Goal: Communication & Community: Connect with others

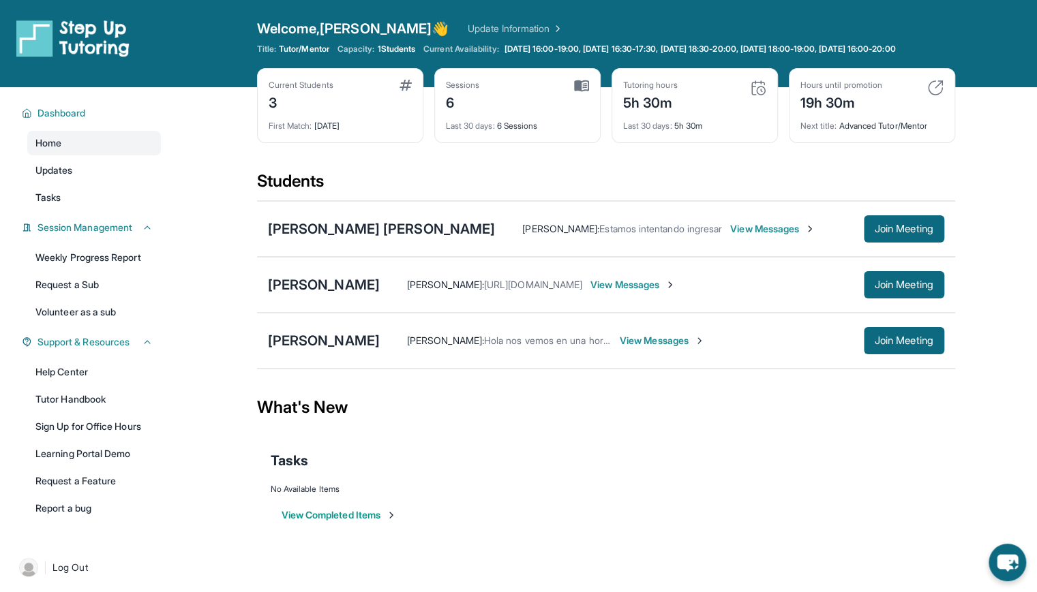
click at [676, 292] on span "View Messages" at bounding box center [632, 285] width 85 height 14
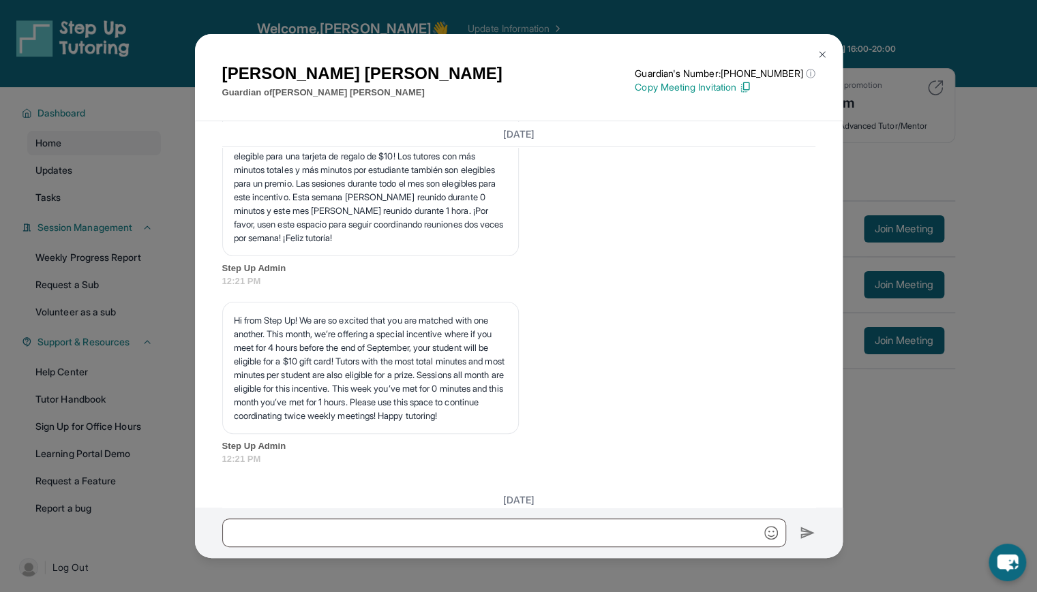
scroll to position [3207, 0]
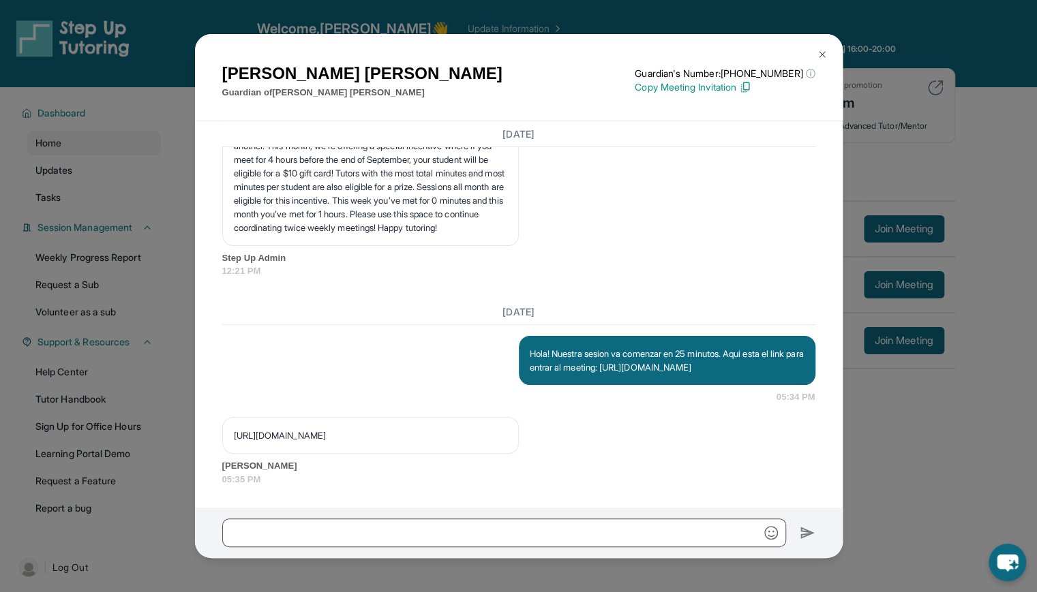
click at [488, 438] on p "[URL][DOMAIN_NAME]" at bounding box center [370, 436] width 273 height 14
click at [883, 466] on div "[PERSON_NAME] Guardian of [PERSON_NAME] Guardian's Number: [PHONE_NUMBER] ⓘ Thi…" at bounding box center [518, 296] width 1037 height 592
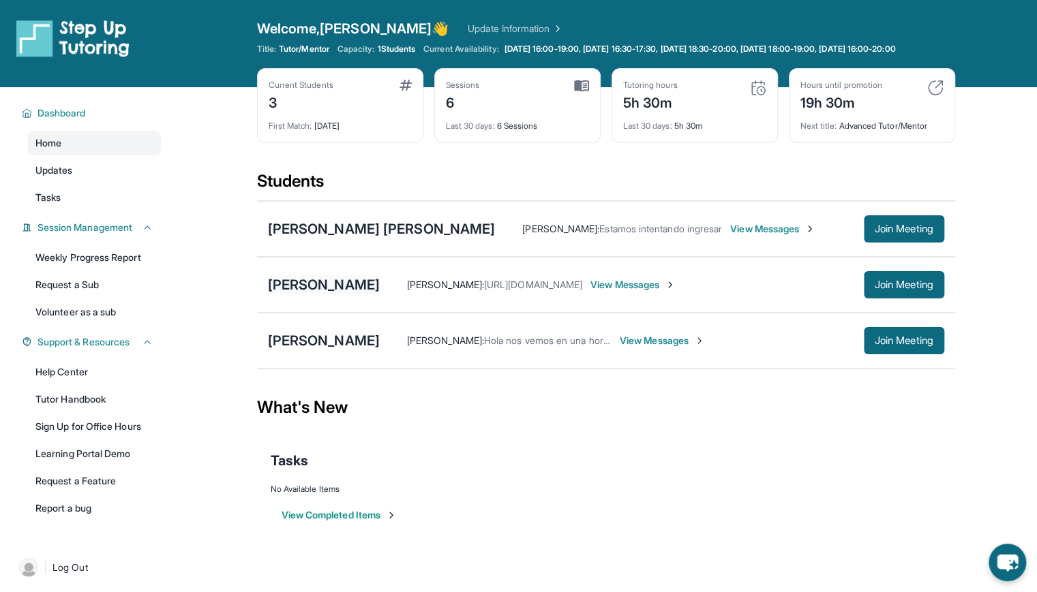
click at [337, 294] on div "[PERSON_NAME]" at bounding box center [324, 284] width 112 height 19
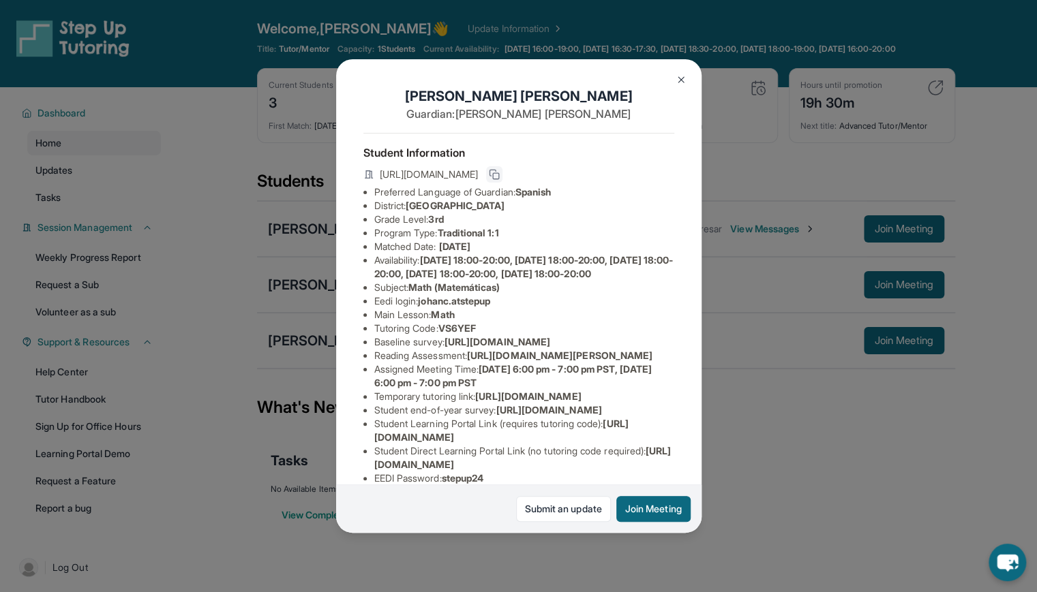
click at [500, 180] on icon at bounding box center [494, 174] width 11 height 11
click at [815, 432] on div "[PERSON_NAME] Guardian: [PERSON_NAME] Student Information [URL][DOMAIN_NAME] Pr…" at bounding box center [518, 296] width 1037 height 592
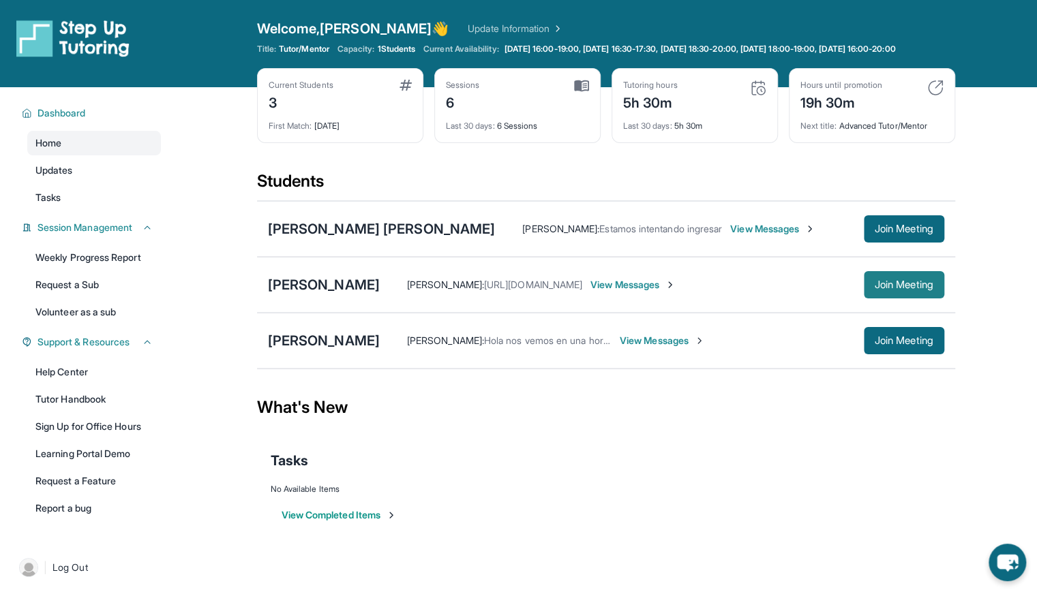
click at [935, 291] on button "Join Meeting" at bounding box center [904, 284] width 80 height 27
click at [675, 292] on span "View Messages" at bounding box center [632, 285] width 85 height 14
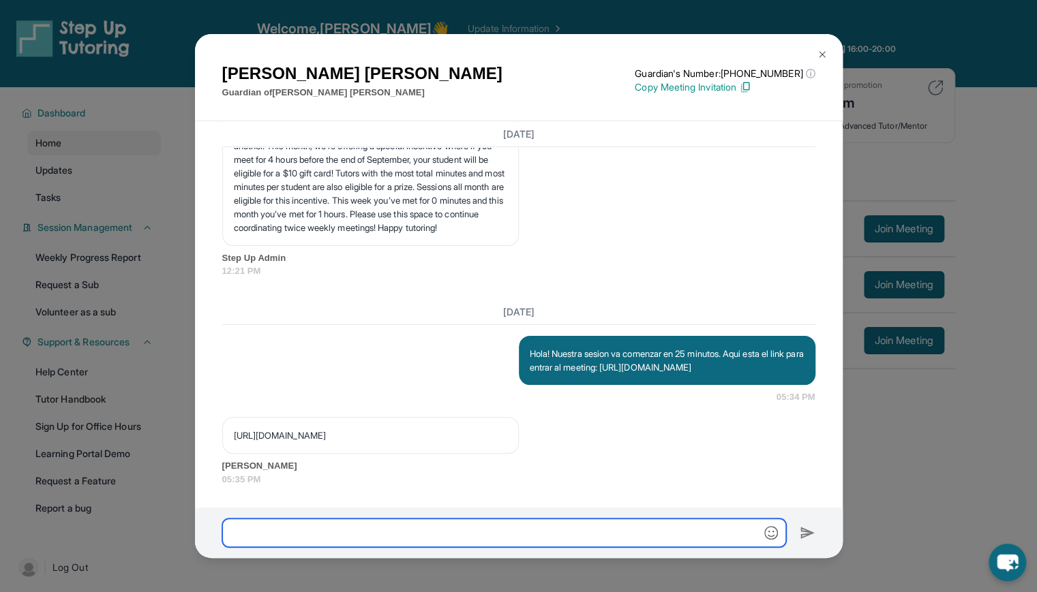
click at [414, 532] on input "text" at bounding box center [504, 533] width 564 height 29
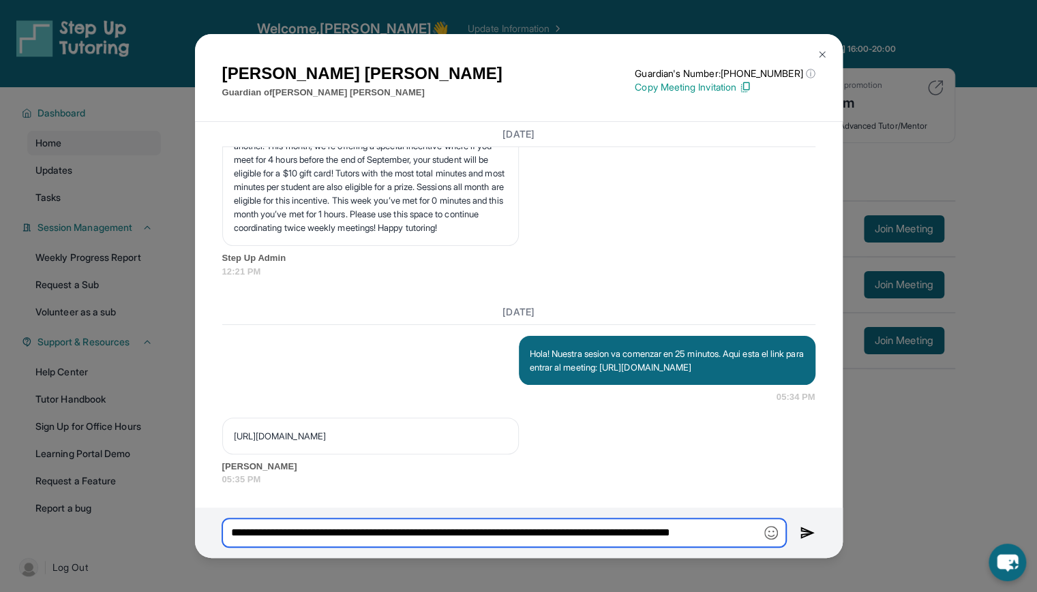
paste input "**********"
type input "**********"
click at [814, 534] on img at bounding box center [808, 533] width 16 height 16
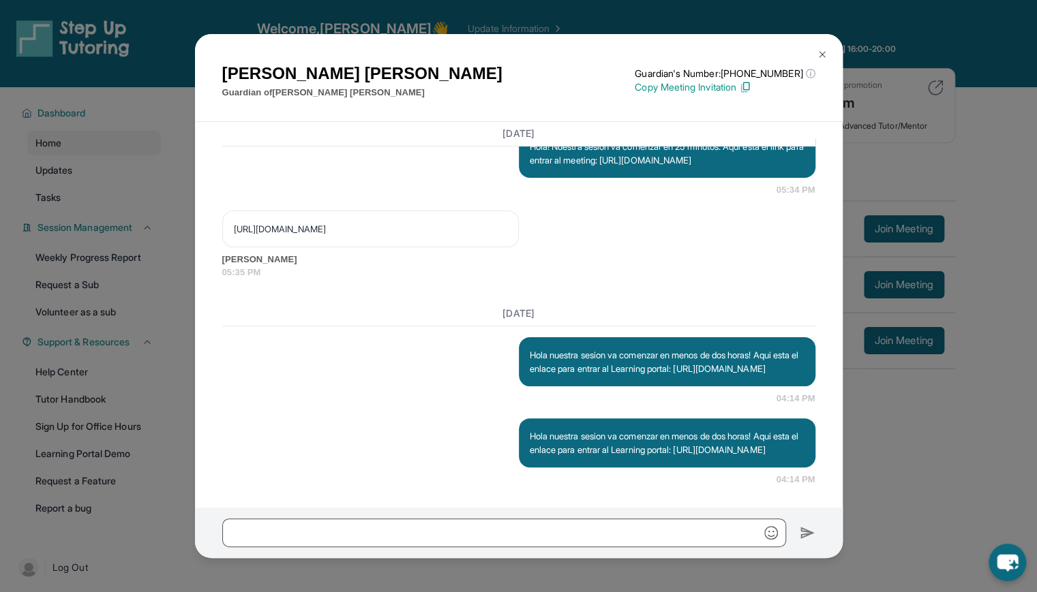
scroll to position [3441, 0]
click at [824, 53] on img at bounding box center [822, 54] width 11 height 11
